Goal: Book appointment/travel/reservation

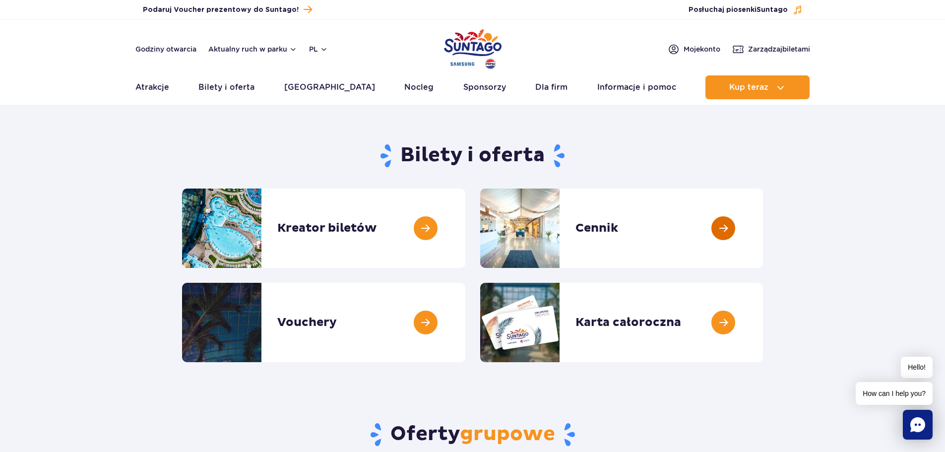
click at [763, 223] on link at bounding box center [763, 227] width 0 height 79
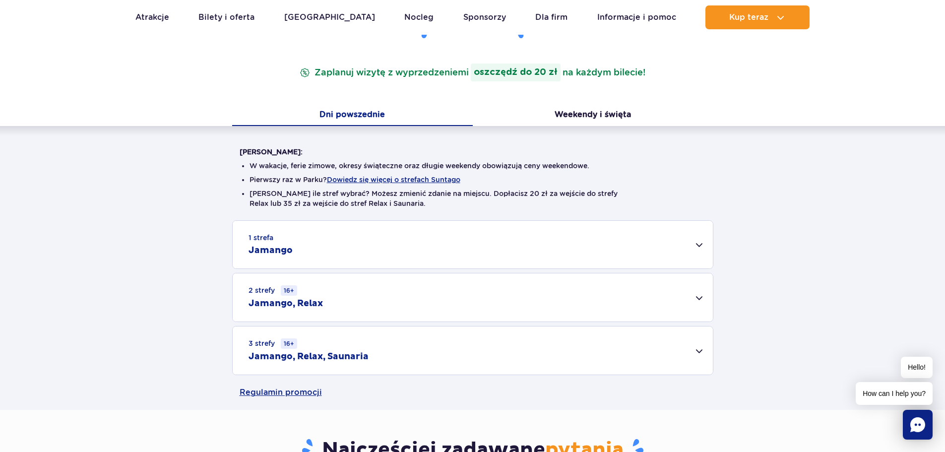
scroll to position [149, 0]
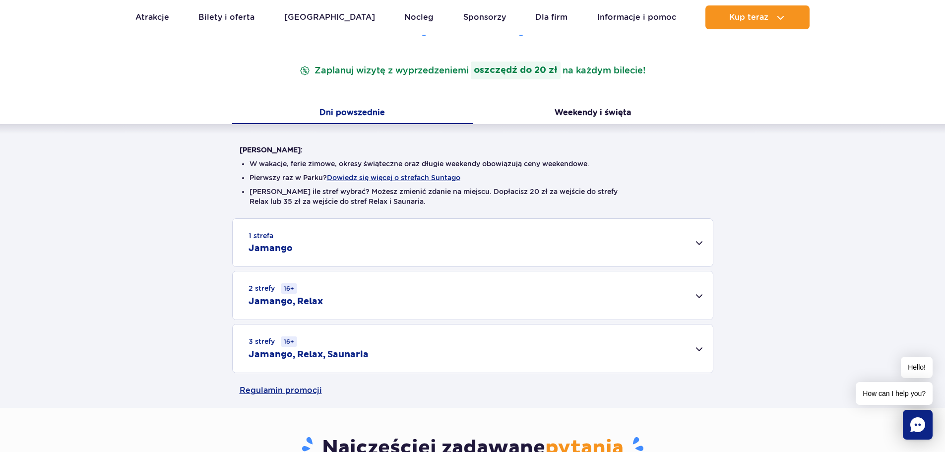
click at [260, 247] on h2 "Jamango" at bounding box center [270, 249] width 44 height 12
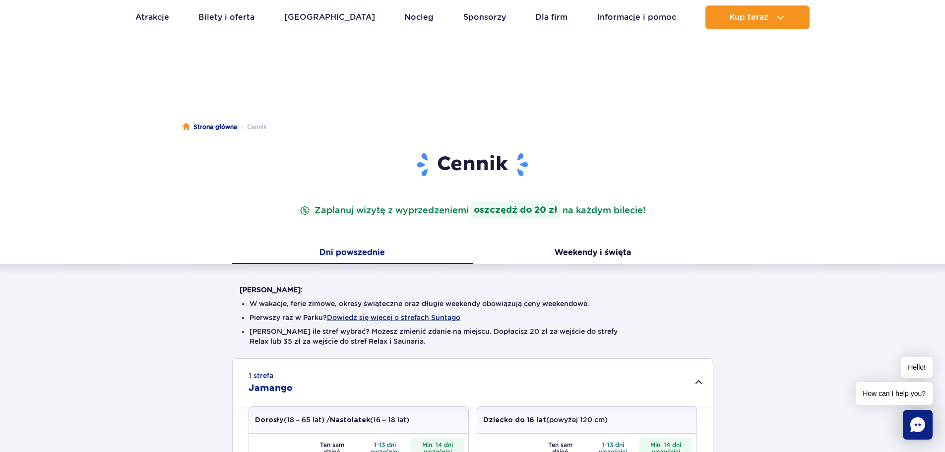
scroll to position [0, 0]
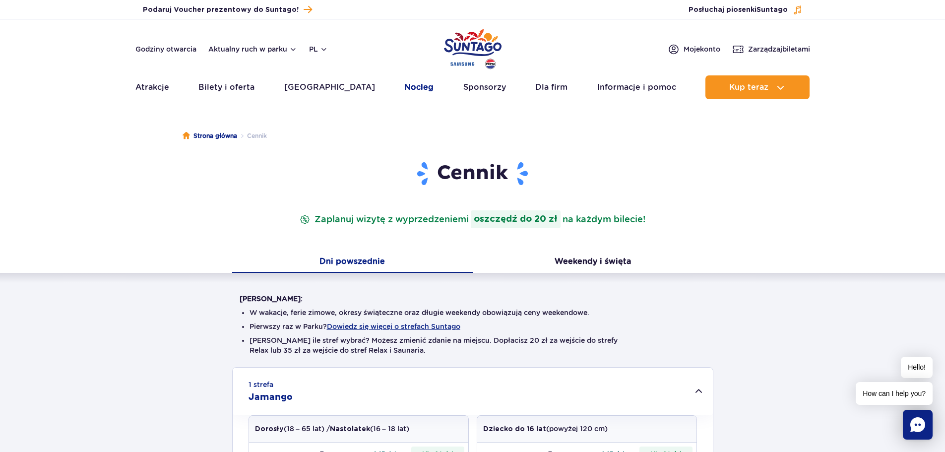
click at [404, 90] on link "Nocleg" at bounding box center [418, 87] width 29 height 24
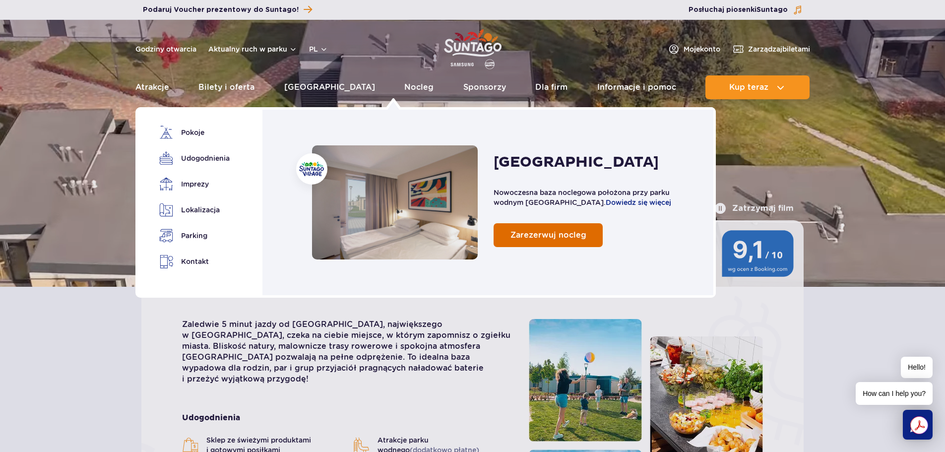
click at [546, 235] on span "Zarezerwuj nocleg" at bounding box center [548, 234] width 76 height 9
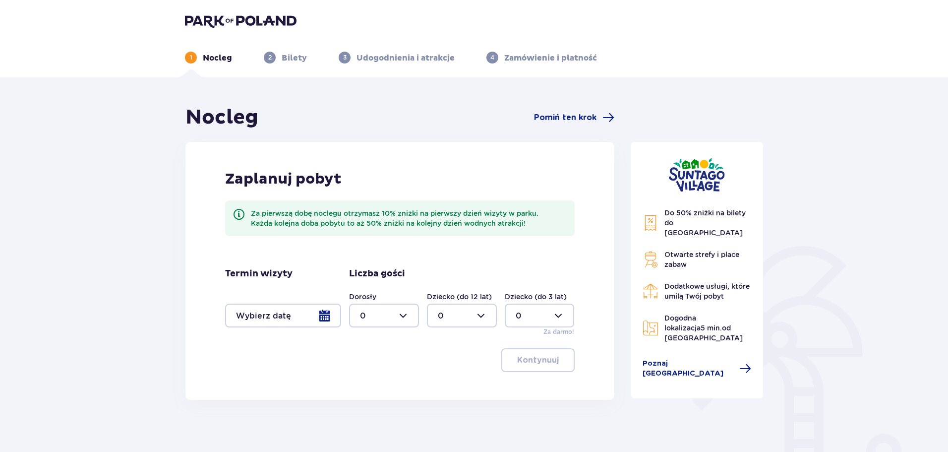
click at [404, 313] on div at bounding box center [384, 315] width 70 height 24
click at [318, 312] on div at bounding box center [283, 315] width 116 height 24
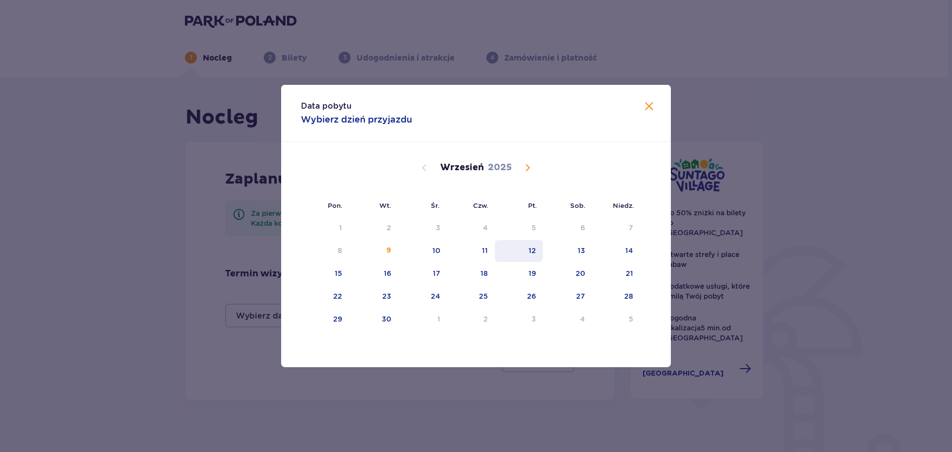
click at [528, 257] on div "12" at bounding box center [519, 251] width 48 height 22
click at [652, 252] on div "Sierpień 2025 28 29 30 31 1 2 3 4 5 6 7 8 9 10 11 12 13 14 15 16 17 18 19 20 21…" at bounding box center [476, 331] width 390 height 379
click at [631, 252] on div "14" at bounding box center [629, 250] width 8 height 10
type input "12.09.25 - 14.09.25"
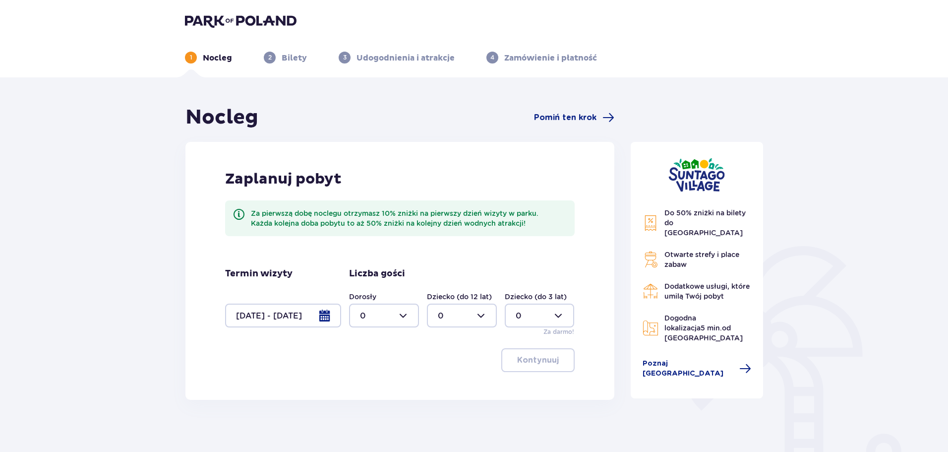
click at [404, 319] on div at bounding box center [384, 315] width 70 height 24
click at [371, 362] on div "1" at bounding box center [384, 366] width 48 height 11
click at [395, 316] on div at bounding box center [384, 315] width 70 height 24
click at [364, 400] on span "3" at bounding box center [384, 408] width 68 height 21
type input "3"
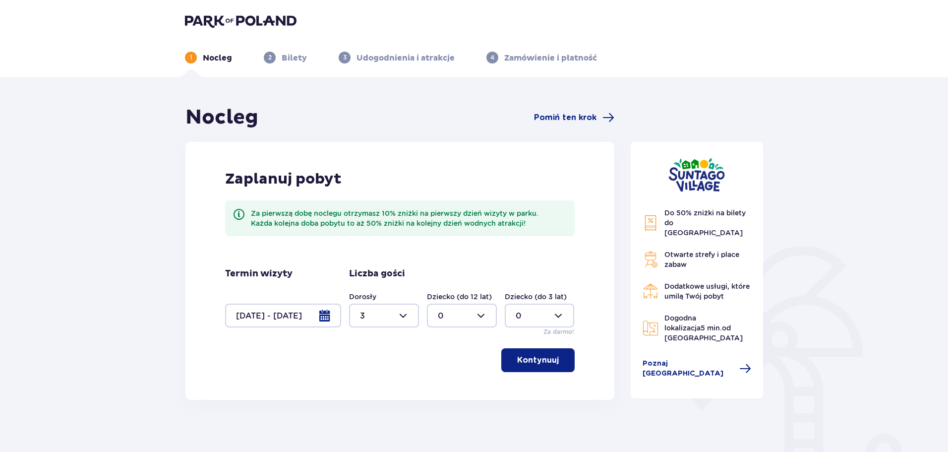
click at [543, 356] on p "Kontynuuj" at bounding box center [538, 360] width 42 height 11
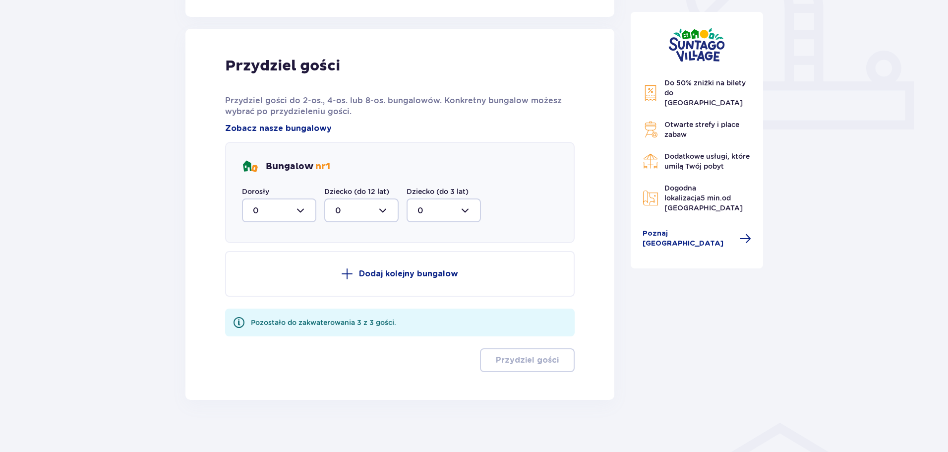
scroll to position [390, 0]
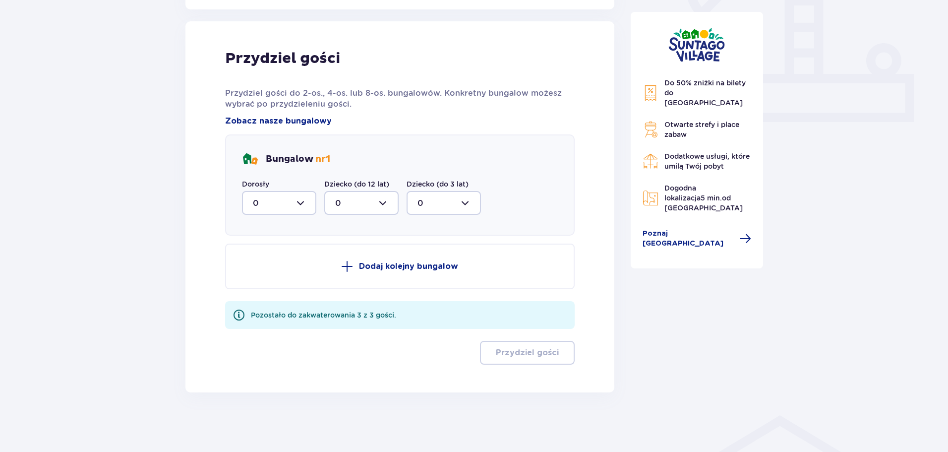
click at [300, 205] on div at bounding box center [279, 203] width 74 height 24
click at [262, 295] on div "3" at bounding box center [279, 295] width 53 height 11
type input "3"
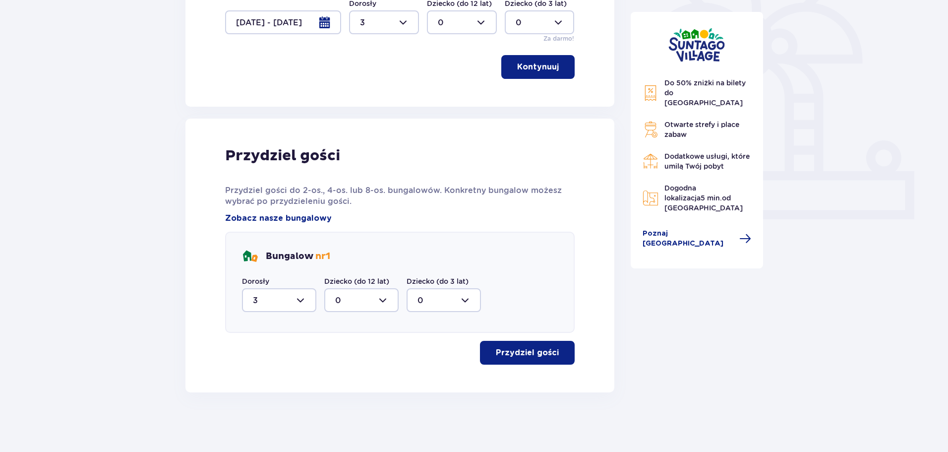
scroll to position [293, 0]
click at [508, 358] on p "Przydziel gości" at bounding box center [527, 352] width 63 height 11
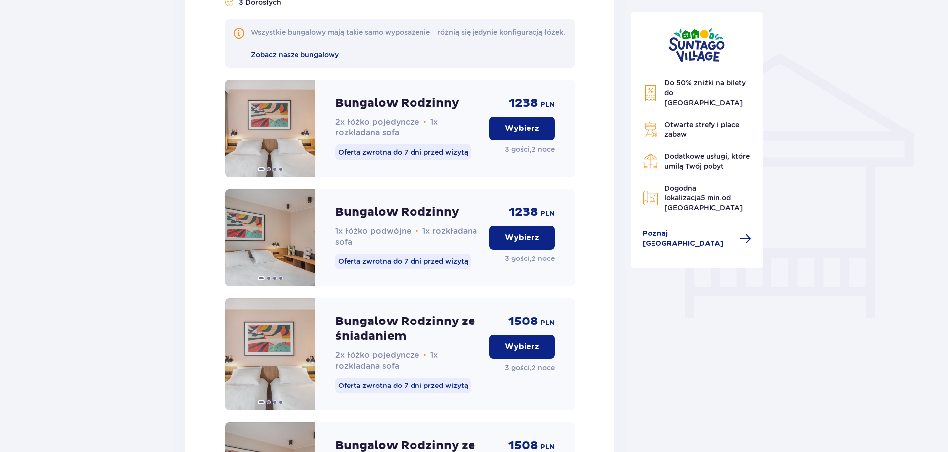
scroll to position [704, 0]
